Goal: Ask a question

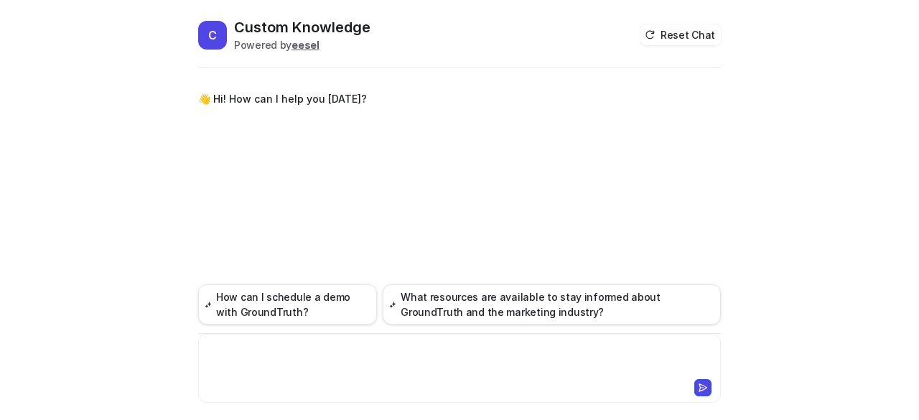
click at [261, 370] on div at bounding box center [460, 359] width 516 height 33
paste div
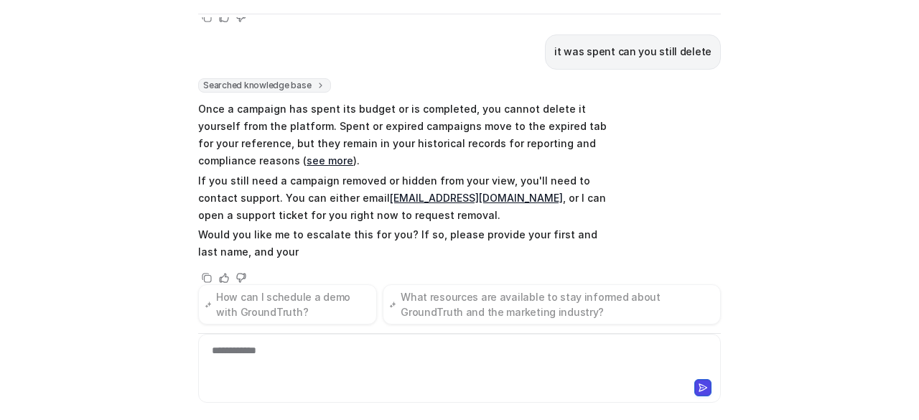
scroll to position [329, 0]
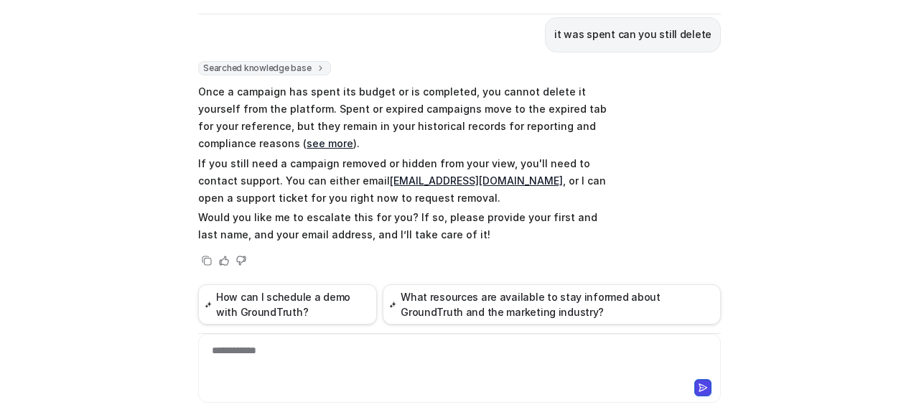
click at [307, 140] on link "see more" at bounding box center [330, 143] width 47 height 12
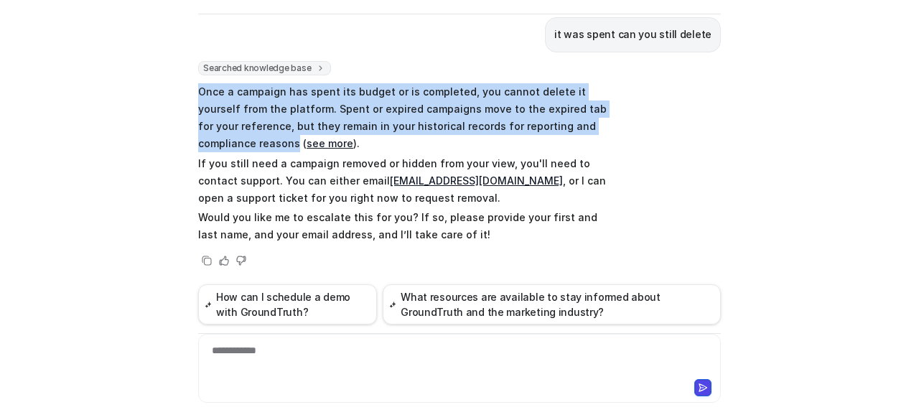
drag, startPoint x: 230, startPoint y: 143, endPoint x: 180, endPoint y: 96, distance: 68.6
click at [180, 96] on div "C Custom Knowledge Powered by eesel Reset Chat 👋 Hi! How can I help you [DATE]?…" at bounding box center [459, 210] width 919 height 420
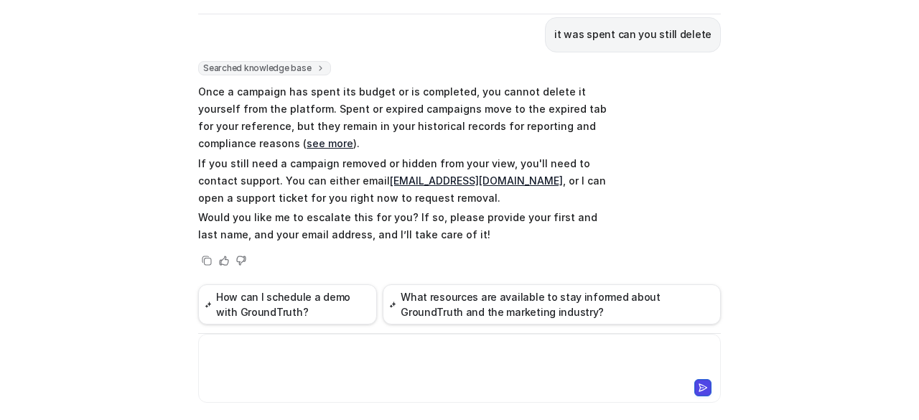
click at [267, 359] on div at bounding box center [460, 359] width 516 height 33
click at [1, 259] on div "C Custom Knowledge Powered by eesel Reset Chat 👋 Hi! How can I help you [DATE]?…" at bounding box center [459, 210] width 919 height 420
click at [322, 356] on div "**********" at bounding box center [460, 359] width 516 height 33
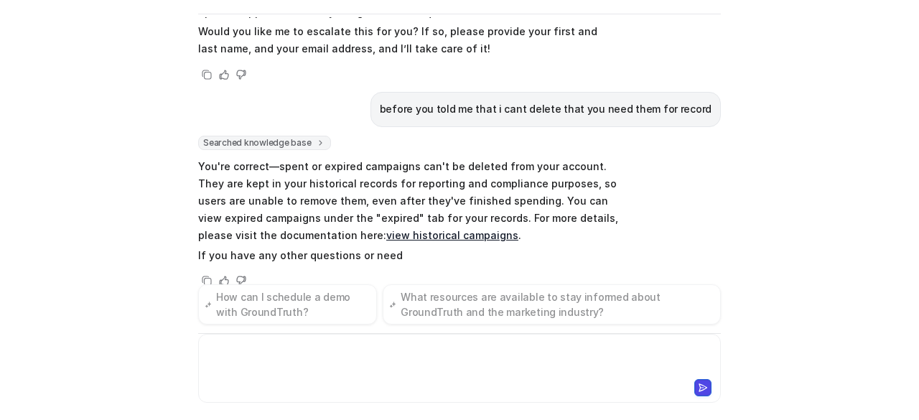
scroll to position [534, 0]
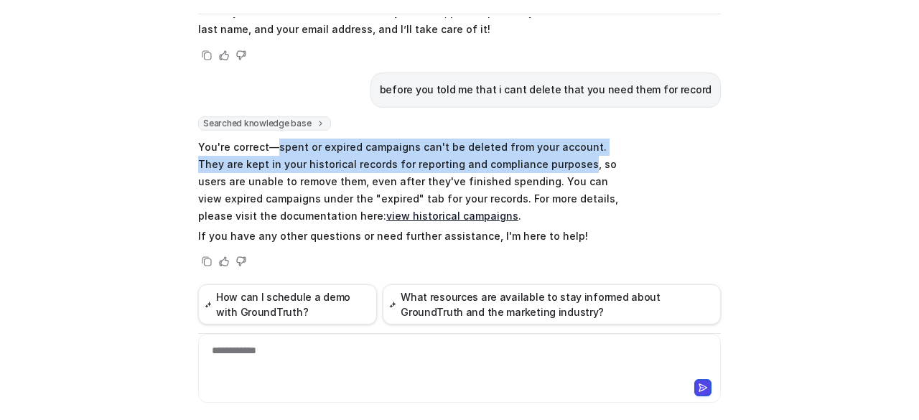
drag, startPoint x: 542, startPoint y: 159, endPoint x: 273, endPoint y: 139, distance: 270.1
click at [273, 139] on p "You're correct—spent or expired campaigns can't be deleted from your account. T…" at bounding box center [408, 182] width 420 height 86
copy p "spent or expired campaigns can't be deleted from your account. They are kept in…"
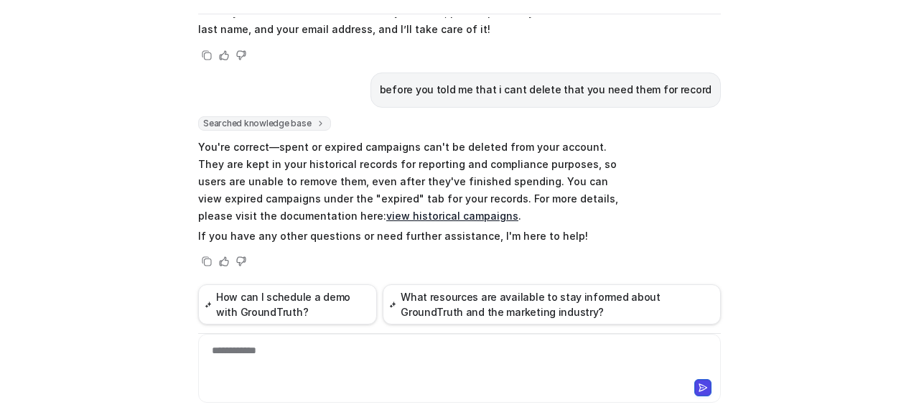
click at [297, 365] on div "**********" at bounding box center [460, 359] width 516 height 33
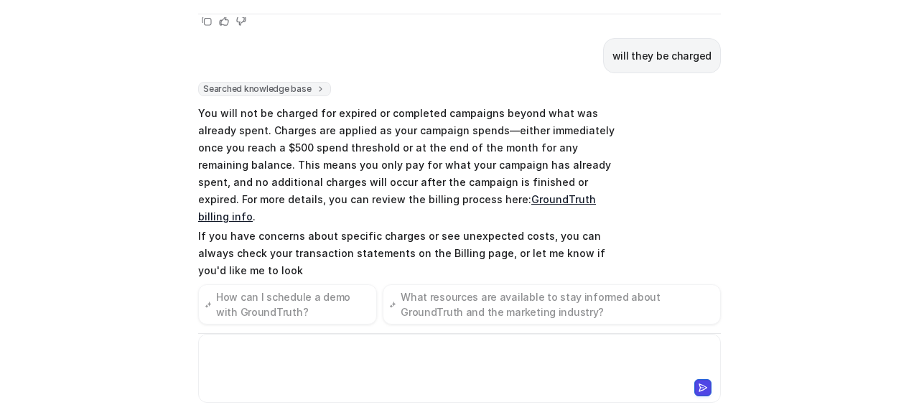
scroll to position [792, 0]
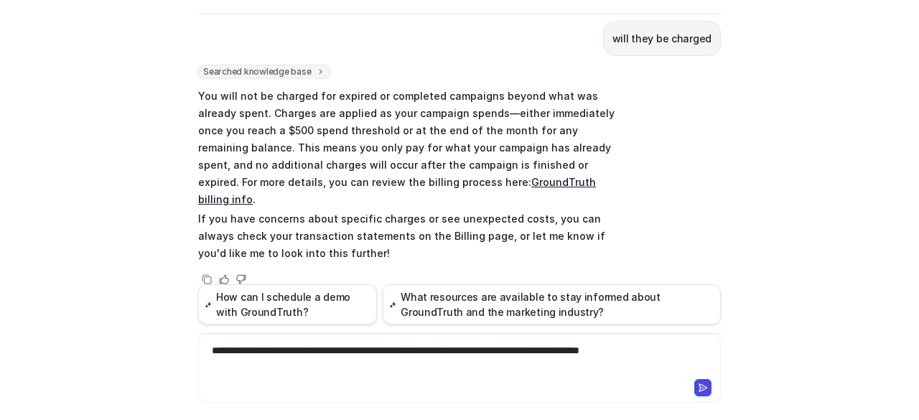
click at [698, 389] on icon at bounding box center [703, 388] width 10 height 10
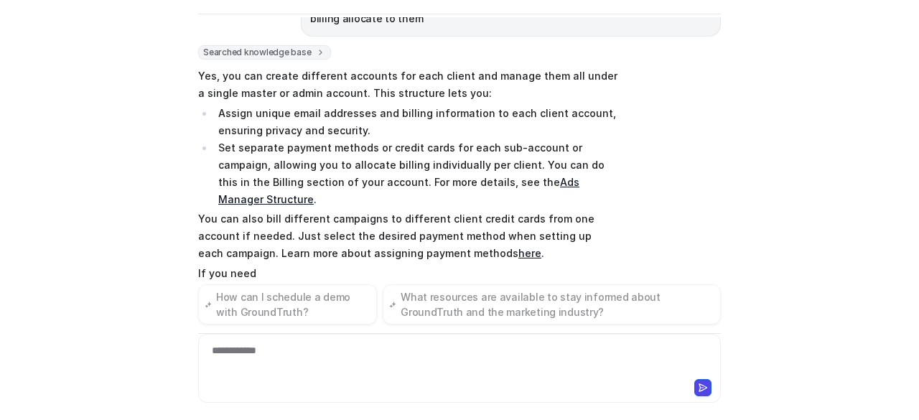
scroll to position [1107, 0]
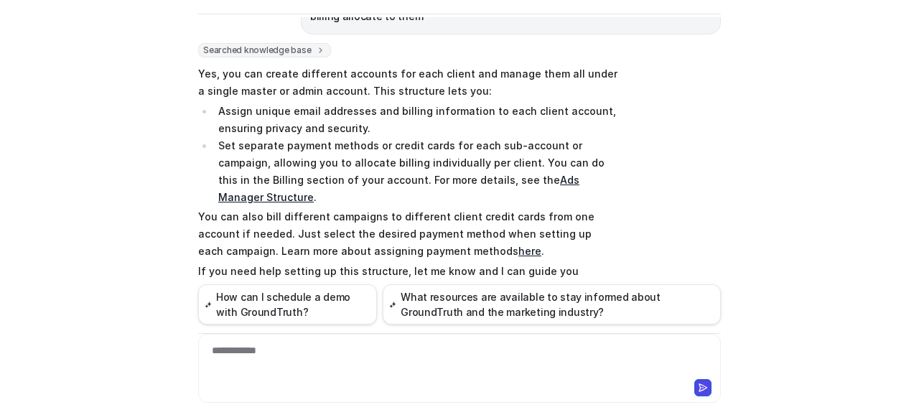
click at [519, 245] on link "here" at bounding box center [530, 251] width 23 height 12
click at [389, 360] on div "**********" at bounding box center [460, 359] width 516 height 33
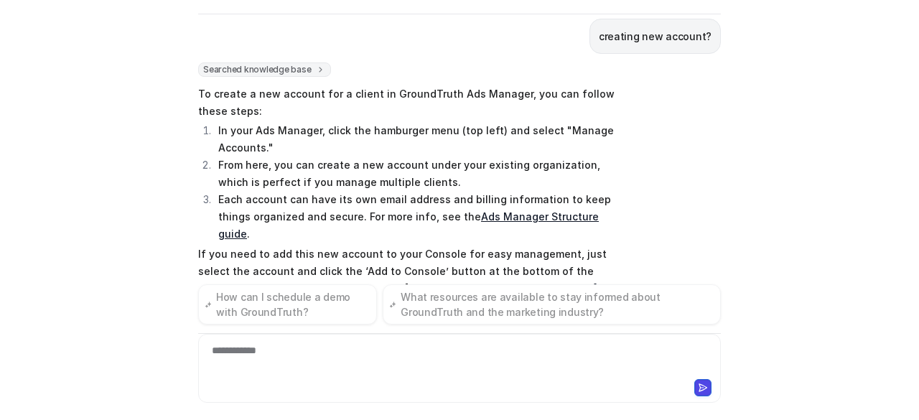
scroll to position [1421, 0]
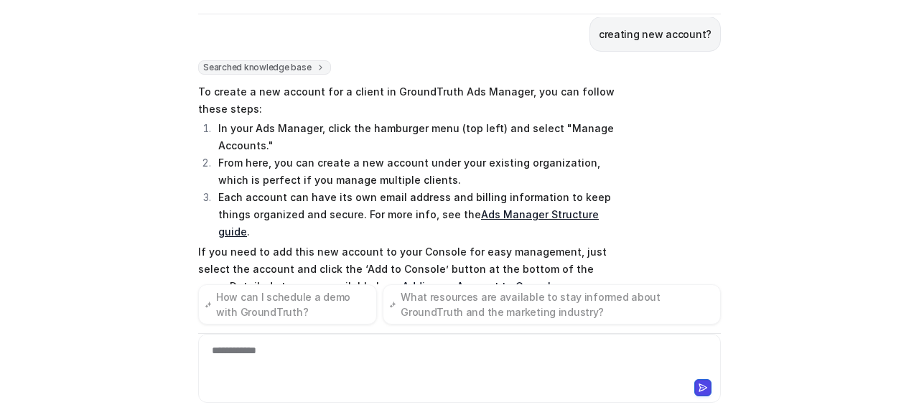
click at [478, 208] on link "Ads Manager Structure guide" at bounding box center [408, 222] width 381 height 29
